Goal: Task Accomplishment & Management: Use online tool/utility

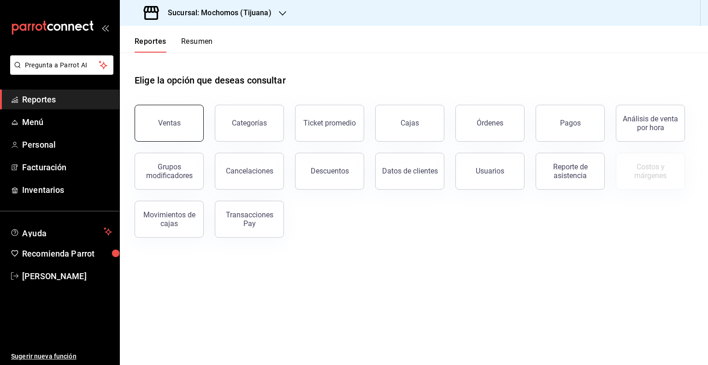
click at [166, 121] on div "Ventas" at bounding box center [169, 122] width 23 height 9
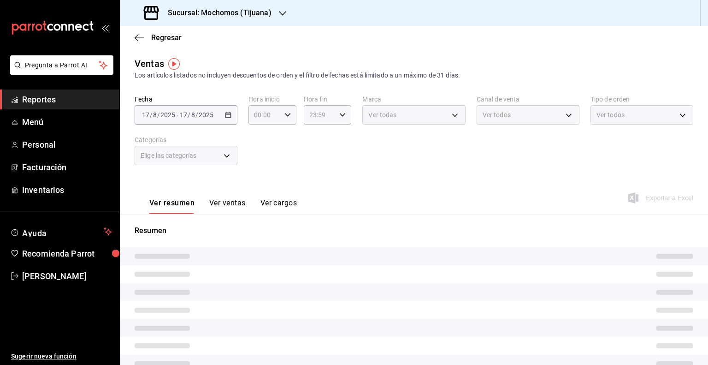
type input "05:00"
type input "PARROT,UBER_EATS,RAPPI,DIDI_FOOD,ONLINE"
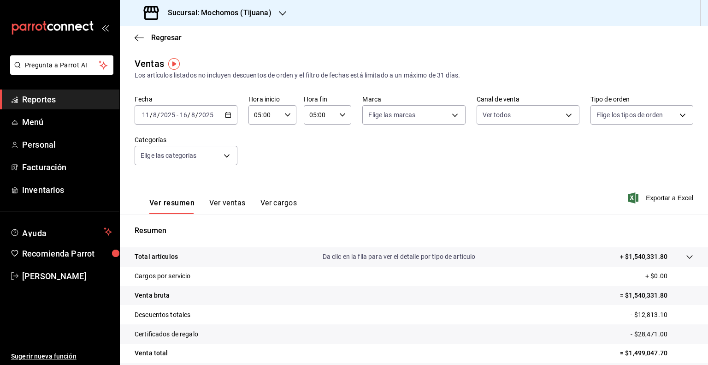
click at [227, 116] on icon "button" at bounding box center [228, 115] width 6 height 6
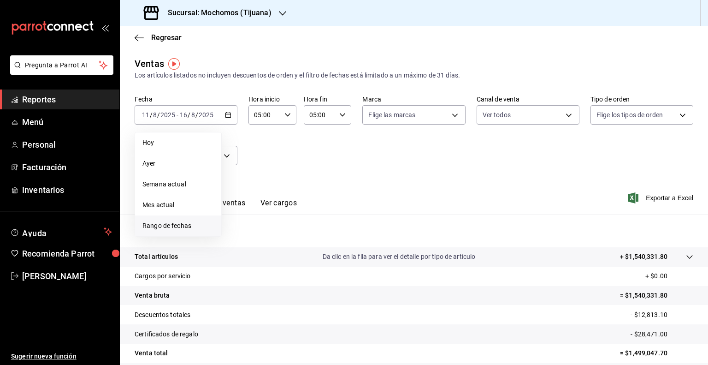
click at [160, 226] on span "Rango de fechas" at bounding box center [177, 226] width 71 height 10
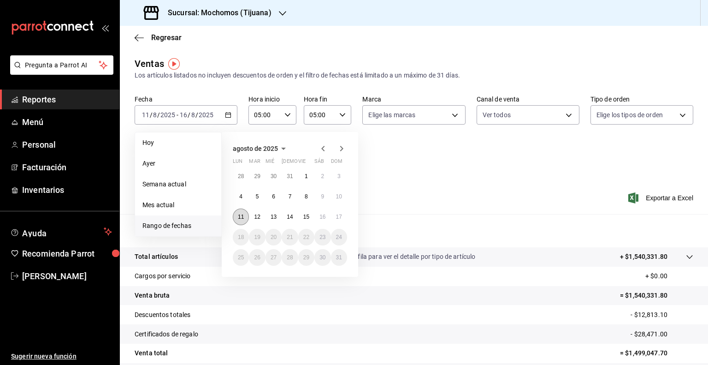
click at [244, 212] on button "11" at bounding box center [241, 216] width 16 height 17
click at [309, 218] on button "15" at bounding box center [306, 216] width 16 height 17
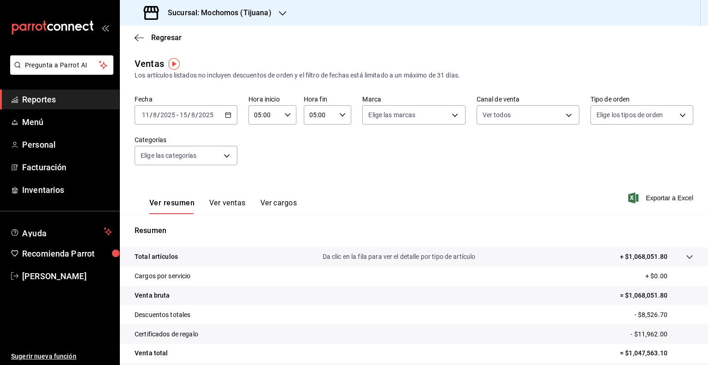
click at [230, 116] on icon "button" at bounding box center [228, 115] width 6 height 6
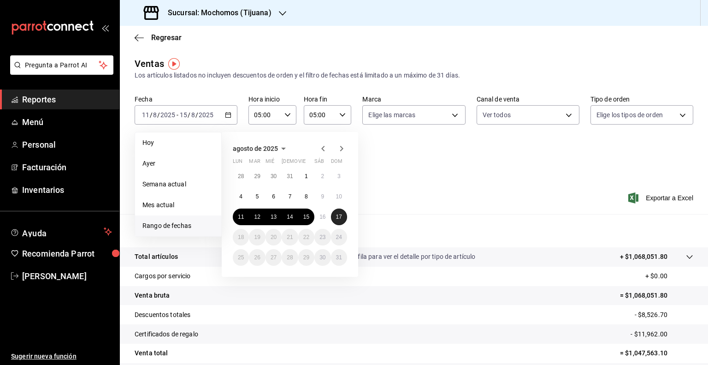
click at [337, 216] on abbr "17" at bounding box center [339, 216] width 6 height 6
click at [242, 216] on abbr "11" at bounding box center [241, 216] width 6 height 6
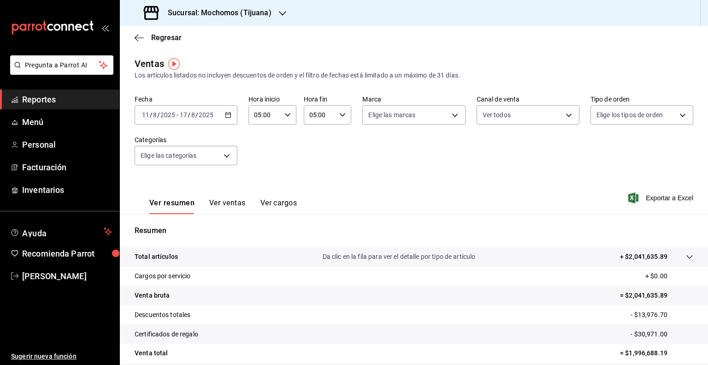
click at [286, 116] on \(Stroke\) "button" at bounding box center [288, 114] width 6 height 3
click at [58, 278] on div at bounding box center [354, 182] width 708 height 365
click at [55, 274] on span "[PERSON_NAME]" at bounding box center [67, 276] width 90 height 12
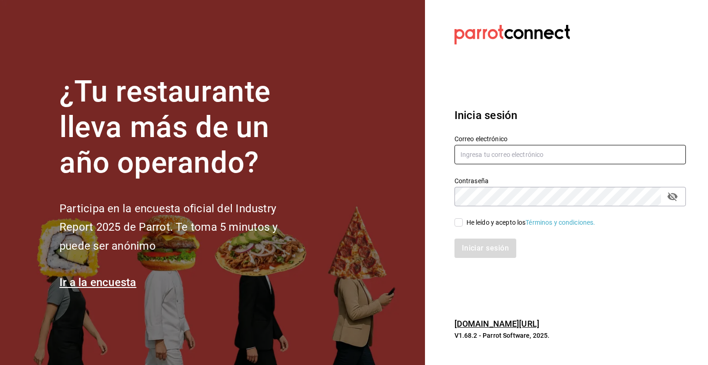
type input "[PERSON_NAME][EMAIL_ADDRESS][DOMAIN_NAME]"
click at [457, 225] on input "He leído y acepto los Términos y condiciones." at bounding box center [459, 222] width 8 height 8
checkbox input "true"
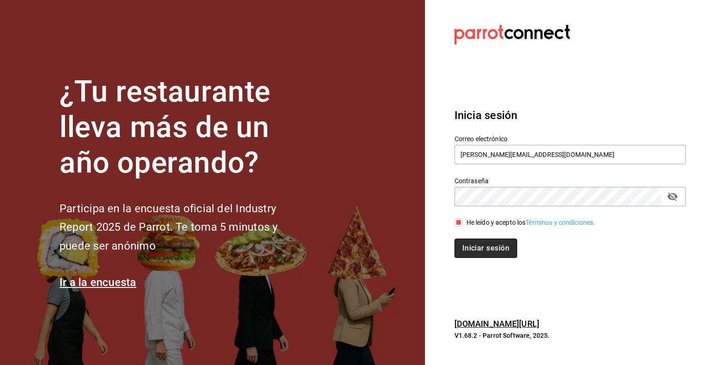
click at [478, 252] on button "Iniciar sesión" at bounding box center [486, 247] width 63 height 19
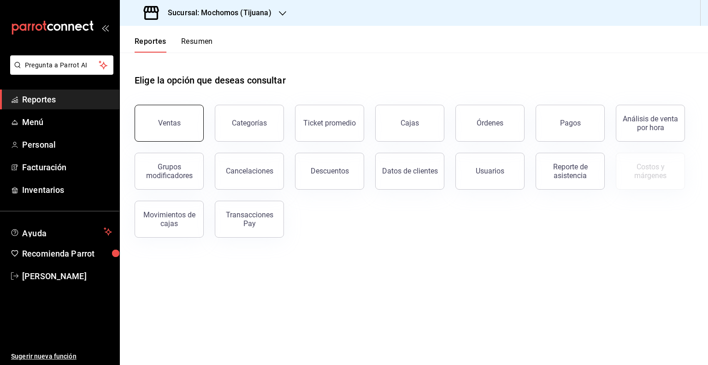
click at [183, 132] on button "Ventas" at bounding box center [169, 123] width 69 height 37
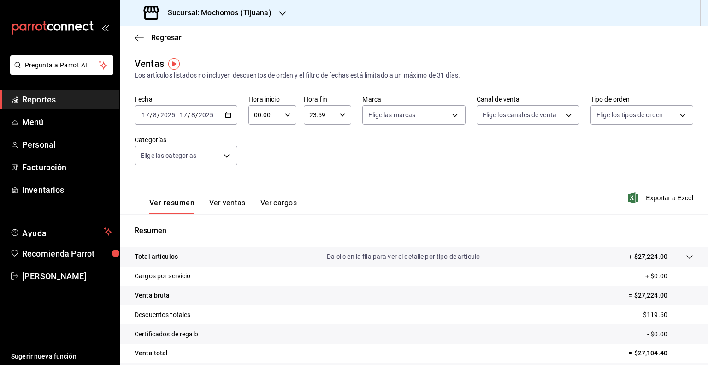
click at [227, 112] on \(Stroke\) "button" at bounding box center [228, 114] width 6 height 5
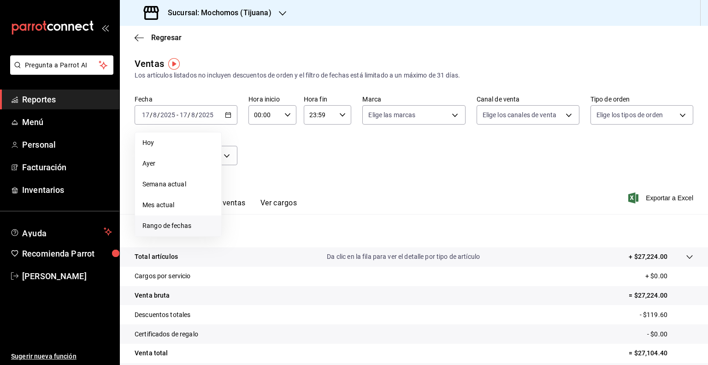
click at [172, 223] on span "Rango de fechas" at bounding box center [177, 226] width 71 height 10
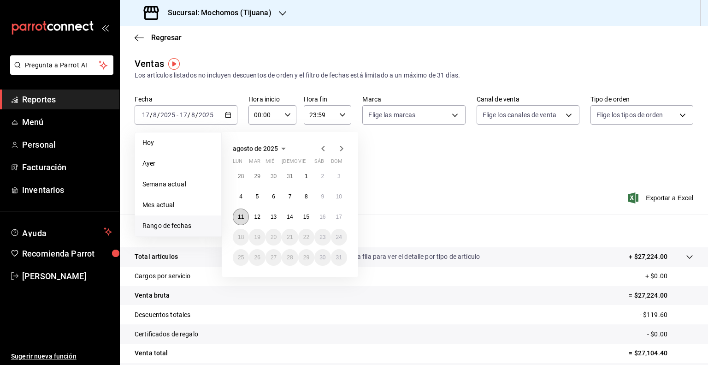
click at [240, 217] on abbr "11" at bounding box center [241, 216] width 6 height 6
click at [341, 217] on abbr "17" at bounding box center [339, 216] width 6 height 6
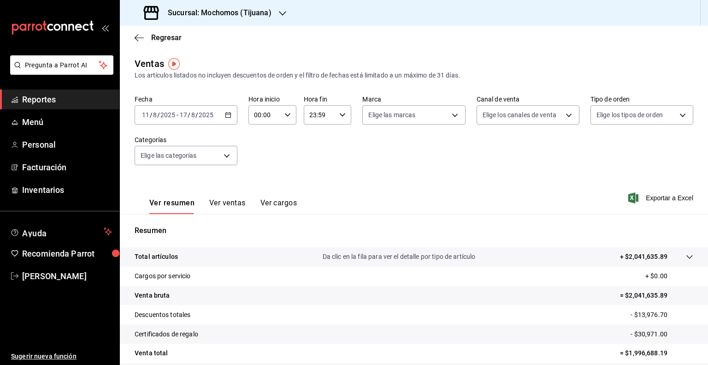
click at [285, 115] on icon "button" at bounding box center [287, 115] width 6 height 6
drag, startPoint x: 264, startPoint y: 179, endPoint x: 253, endPoint y: 183, distance: 12.2
click at [253, 183] on button "02" at bounding box center [259, 182] width 20 height 18
drag, startPoint x: 264, startPoint y: 162, endPoint x: 223, endPoint y: 182, distance: 46.2
click at [223, 182] on div at bounding box center [354, 182] width 708 height 365
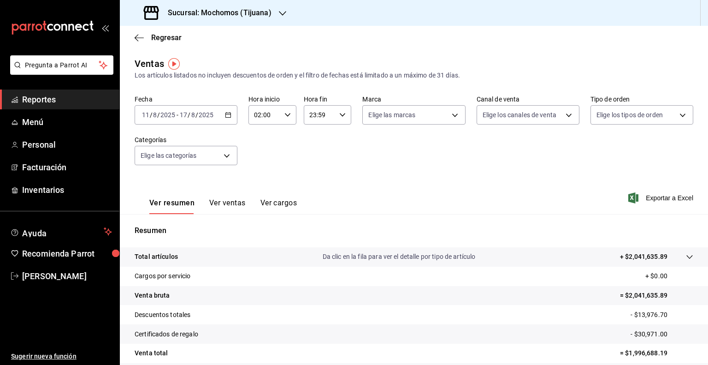
click at [284, 112] on icon "button" at bounding box center [287, 115] width 6 height 6
click at [261, 172] on span "05" at bounding box center [258, 168] width 9 height 7
type input "05:00"
click at [341, 119] on div at bounding box center [354, 182] width 708 height 365
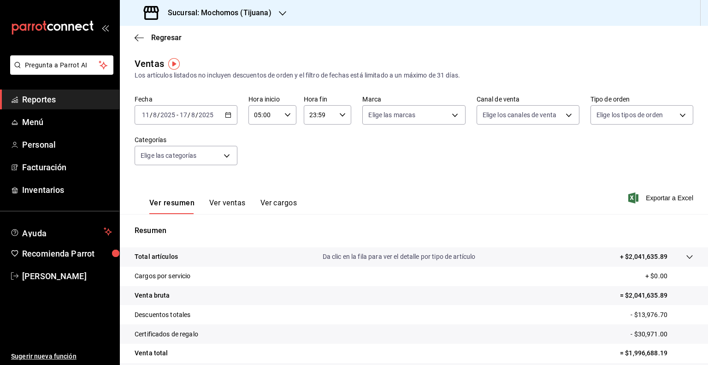
click at [341, 118] on icon "button" at bounding box center [342, 115] width 6 height 6
click at [311, 190] on span "05" at bounding box center [313, 190] width 9 height 7
click at [339, 137] on span "00" at bounding box center [336, 138] width 9 height 7
type input "05:00"
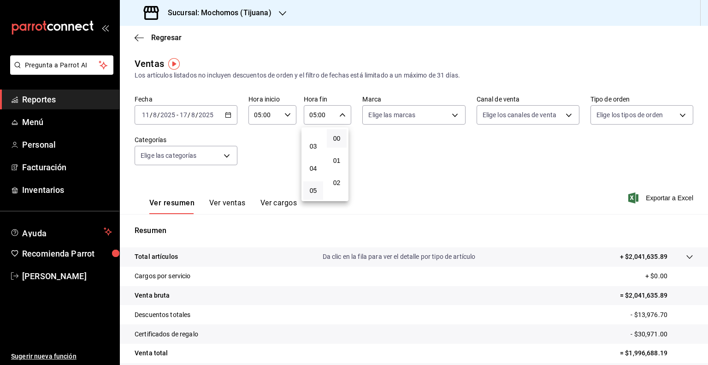
click at [447, 113] on div at bounding box center [354, 182] width 708 height 365
click at [447, 113] on body "Pregunta a Parrot AI Reportes Menú Personal Facturación Inventarios Ayuda Recom…" at bounding box center [354, 182] width 708 height 365
click at [390, 153] on span "Ver todas" at bounding box center [399, 151] width 28 height 10
type input "c300ab0f-4e96-434a-ab79-9fec8b673c9f"
checkbox input "true"
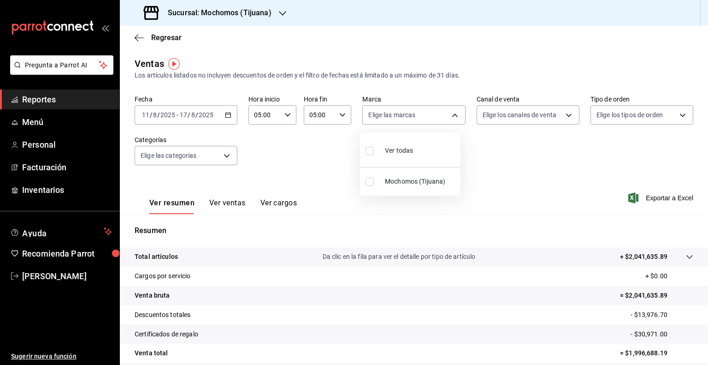
checkbox input "true"
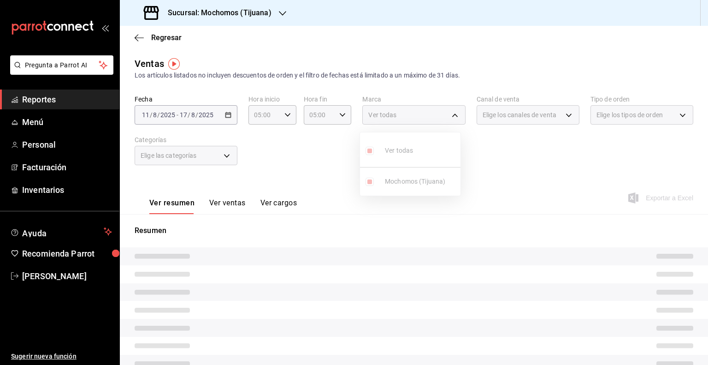
click at [563, 114] on div at bounding box center [354, 182] width 708 height 365
click at [563, 114] on div "Elige los canales de venta" at bounding box center [528, 114] width 103 height 19
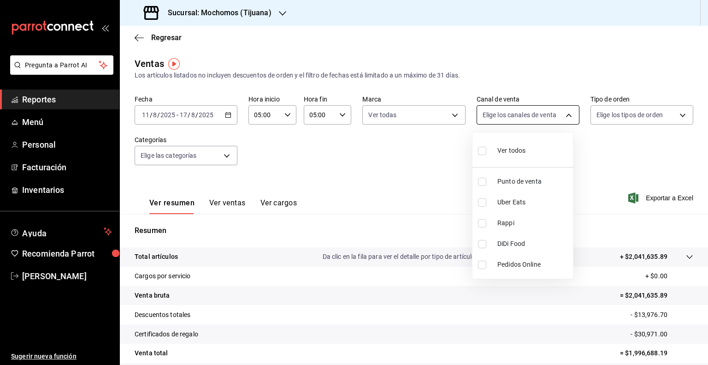
click at [562, 115] on body "Pregunta a Parrot AI Reportes Menú Personal Facturación Inventarios Ayuda Recom…" at bounding box center [354, 182] width 708 height 365
click at [526, 150] on li "Ver todos" at bounding box center [523, 149] width 101 height 27
type input "PARROT,UBER_EATS,RAPPI,DIDI_FOOD,ONLINE"
checkbox input "true"
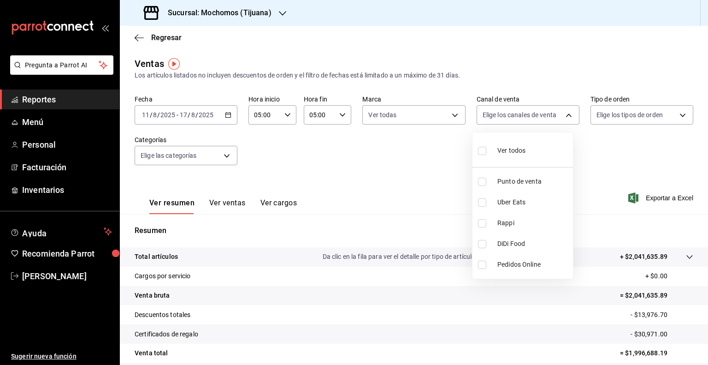
checkbox input "true"
click at [679, 116] on div at bounding box center [354, 182] width 708 height 365
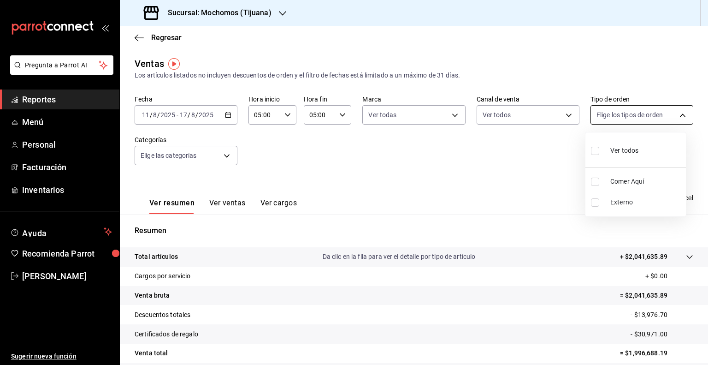
click at [676, 116] on body "Pregunta a Parrot AI Reportes Menú Personal Facturación Inventarios Ayuda Recom…" at bounding box center [354, 182] width 708 height 365
click at [630, 151] on span "Ver todos" at bounding box center [624, 151] width 28 height 10
type input "59fdec9d-7e45-44f1-b527-5416629fe4e9,EXTERNAL"
checkbox input "true"
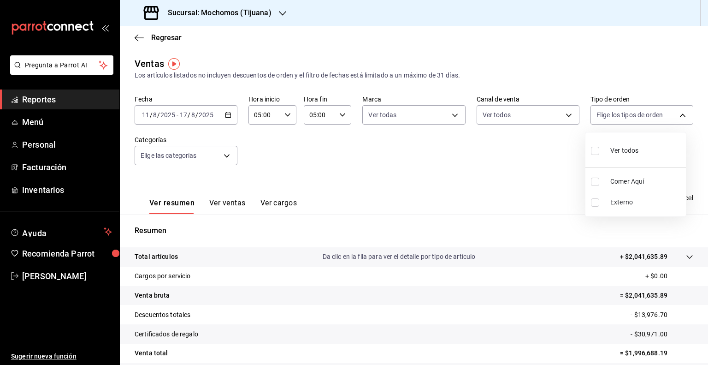
checkbox input "true"
click at [492, 175] on div at bounding box center [354, 182] width 708 height 365
click at [659, 198] on span "Exportar a Excel" at bounding box center [661, 197] width 63 height 11
click at [659, 198] on div "Exportando a excel..." at bounding box center [656, 198] width 75 height 8
